Goal: Contribute content

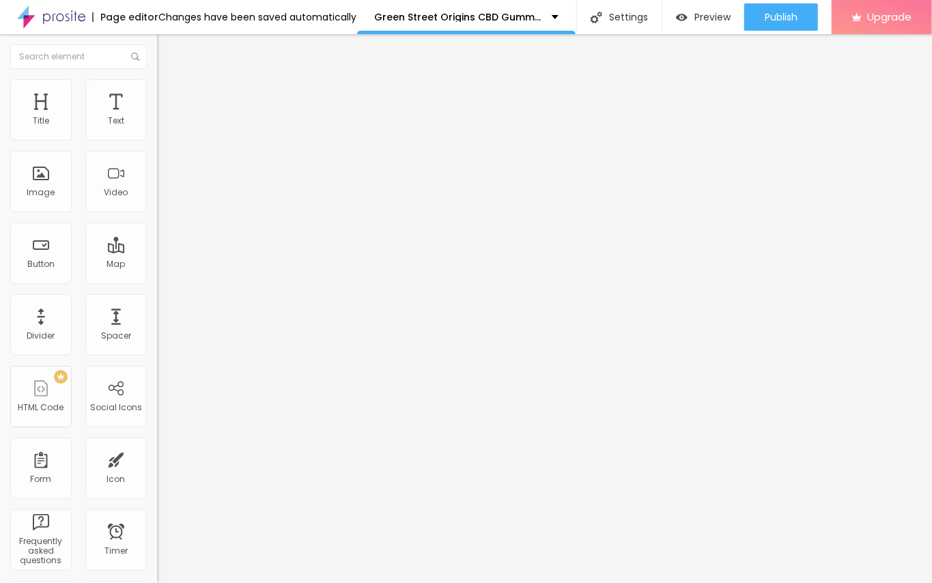
click at [157, 117] on span "Add image" at bounding box center [185, 112] width 56 height 12
click at [167, 50] on div "Edit Image" at bounding box center [203, 49] width 72 height 11
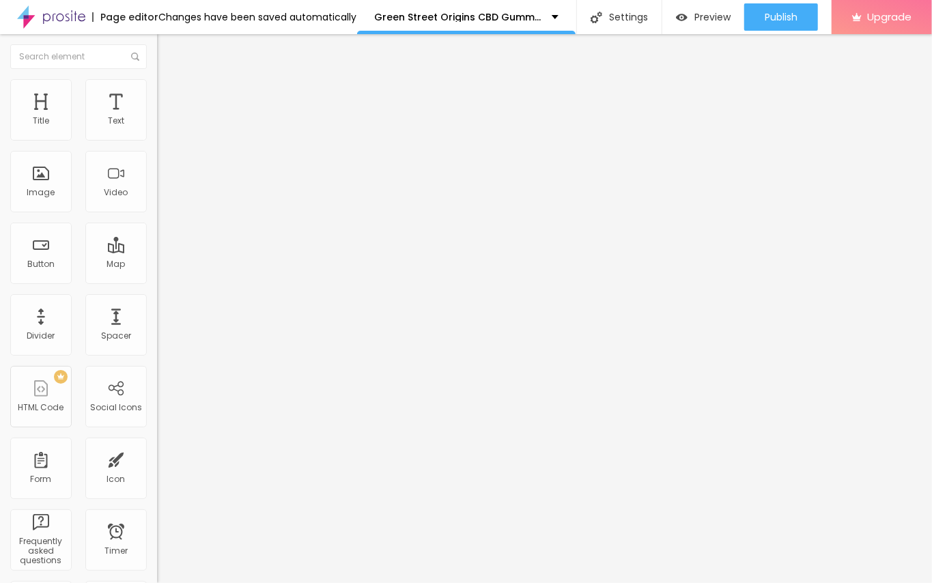
click at [157, 42] on button "Edit Title" at bounding box center [235, 49] width 157 height 31
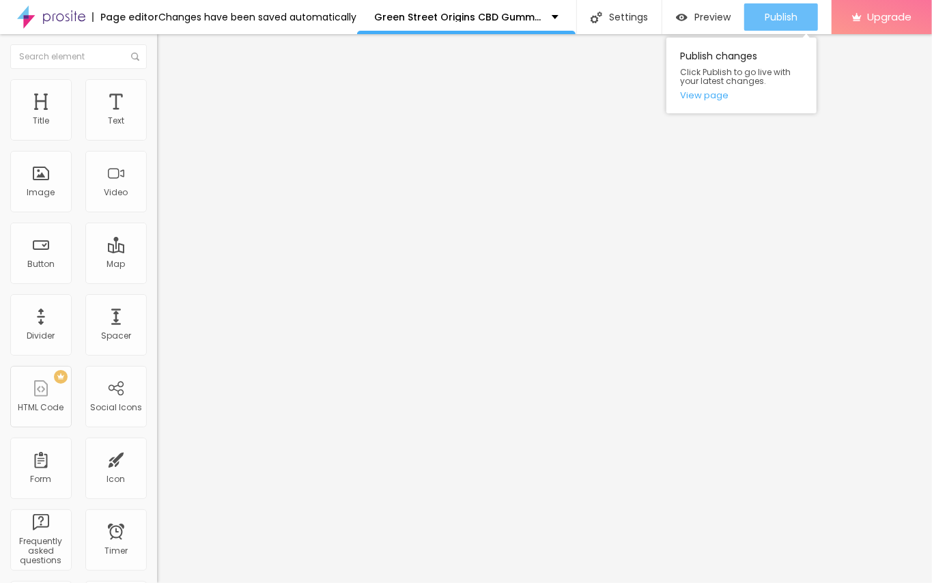
click at [765, 25] on div "Publish" at bounding box center [780, 16] width 33 height 27
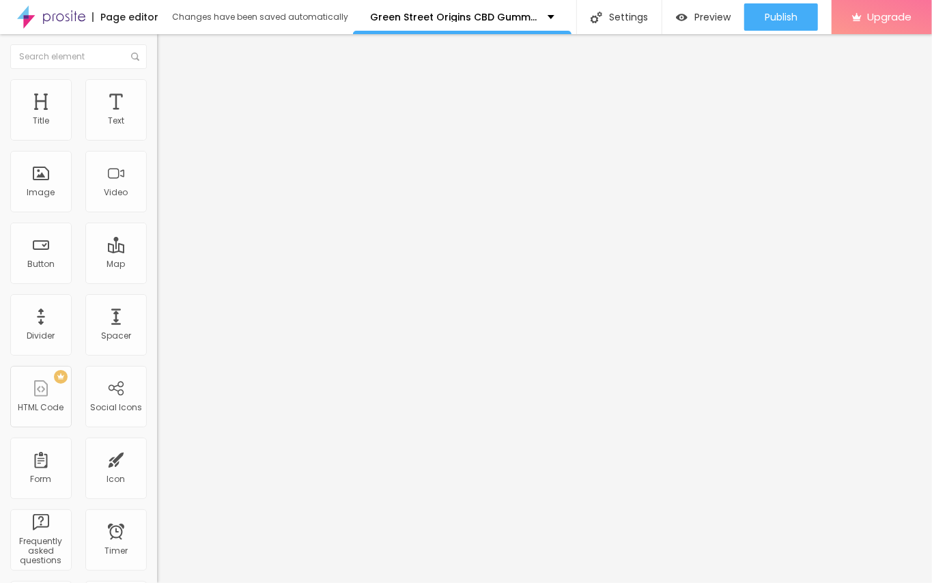
click at [167, 51] on div "Edit Text" at bounding box center [198, 49] width 62 height 11
click at [157, 117] on span "Add image" at bounding box center [185, 112] width 56 height 12
drag, startPoint x: 118, startPoint y: 203, endPoint x: 134, endPoint y: 235, distance: 35.7
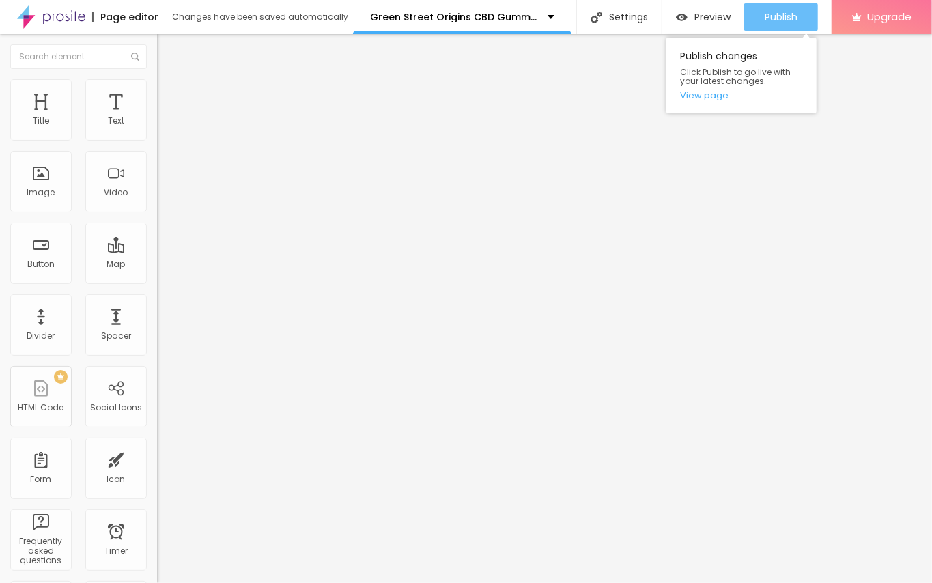
click at [776, 6] on div "Publish" at bounding box center [780, 16] width 33 height 27
